Goal: Entertainment & Leisure: Consume media (video, audio)

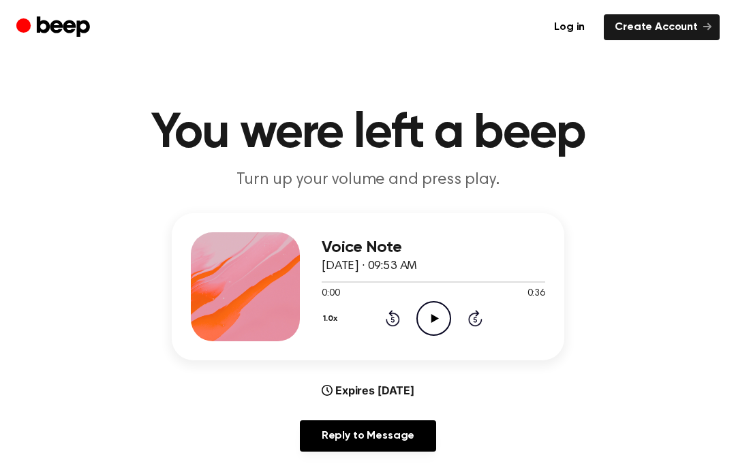
click at [420, 325] on icon "Play Audio" at bounding box center [434, 318] width 35 height 35
click at [444, 307] on icon "Pause Audio" at bounding box center [434, 318] width 35 height 35
click at [421, 318] on icon "Play Audio" at bounding box center [434, 318] width 35 height 35
click at [390, 318] on icon "Rewind 5 seconds" at bounding box center [392, 318] width 15 height 18
click at [389, 321] on icon "Rewind 5 seconds" at bounding box center [392, 318] width 15 height 18
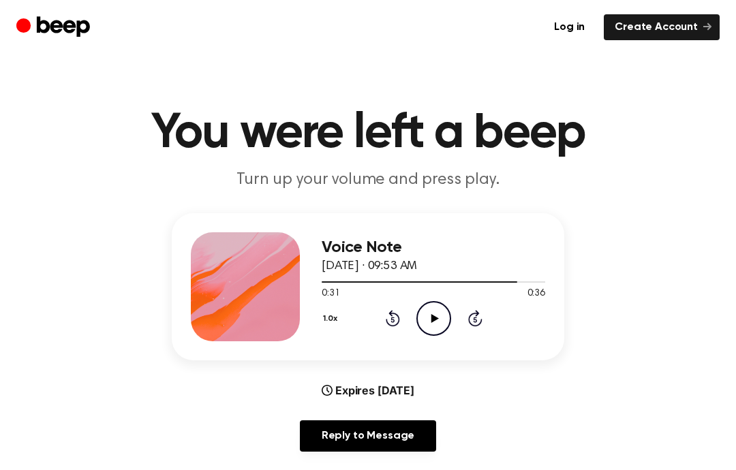
click at [389, 321] on icon "Rewind 5 seconds" at bounding box center [392, 318] width 15 height 18
click at [385, 315] on icon "Rewind 5 seconds" at bounding box center [392, 318] width 15 height 18
click at [387, 312] on icon "Rewind 5 seconds" at bounding box center [392, 318] width 15 height 18
click at [390, 309] on icon "Rewind 5 seconds" at bounding box center [392, 318] width 15 height 18
click at [387, 316] on icon "Rewind 5 seconds" at bounding box center [392, 318] width 15 height 18
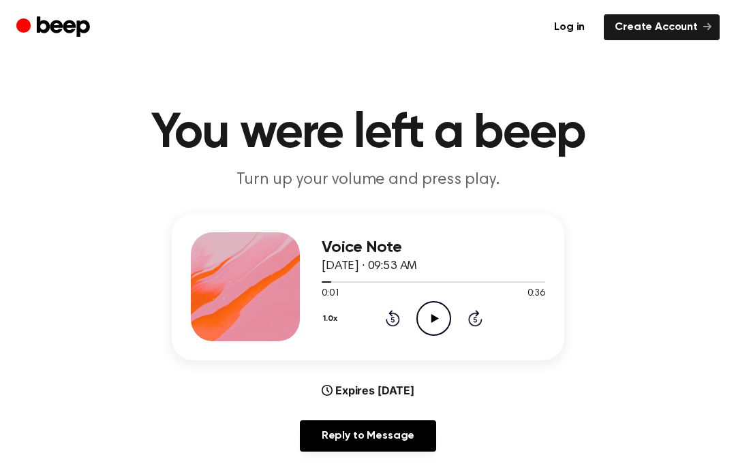
click at [387, 316] on icon "Rewind 5 seconds" at bounding box center [392, 318] width 15 height 18
click at [395, 316] on icon "Rewind 5 seconds" at bounding box center [392, 318] width 15 height 18
click at [435, 322] on icon "Play Audio" at bounding box center [434, 318] width 35 height 35
click at [432, 317] on icon at bounding box center [434, 318] width 6 height 9
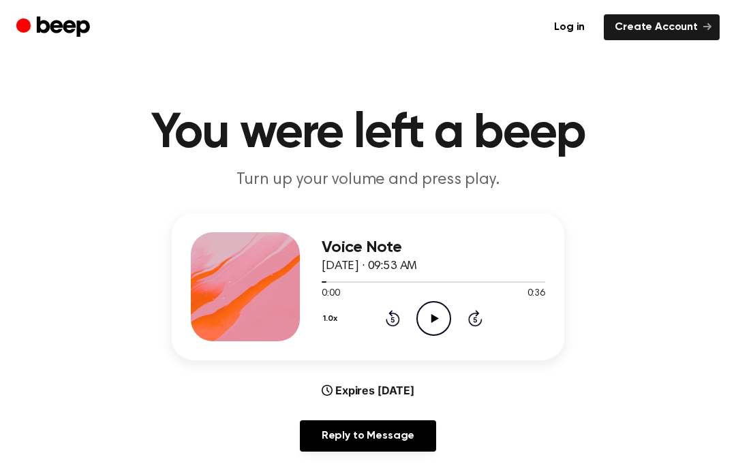
click at [429, 307] on icon "Play Audio" at bounding box center [434, 318] width 35 height 35
